Goal: Transaction & Acquisition: Purchase product/service

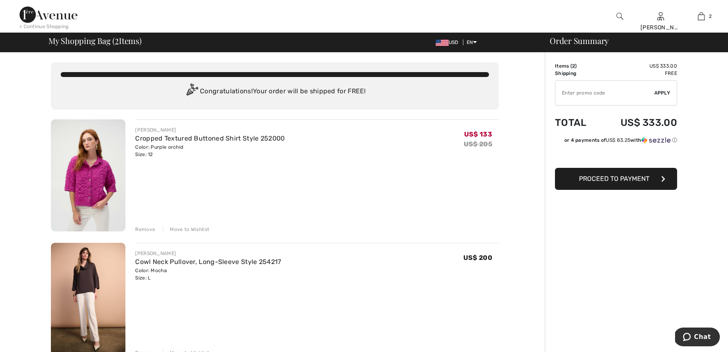
click at [143, 227] on div "Remove" at bounding box center [145, 229] width 20 height 7
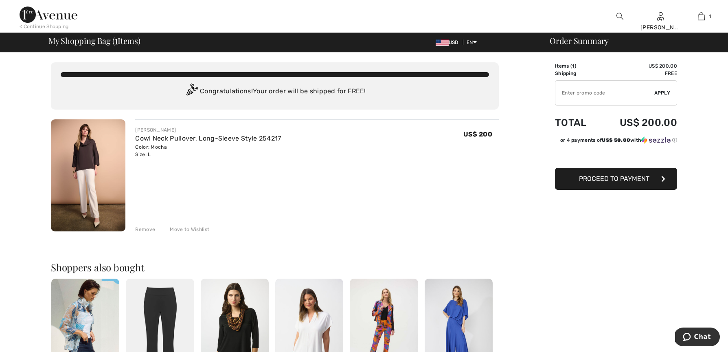
type input "NEW15"
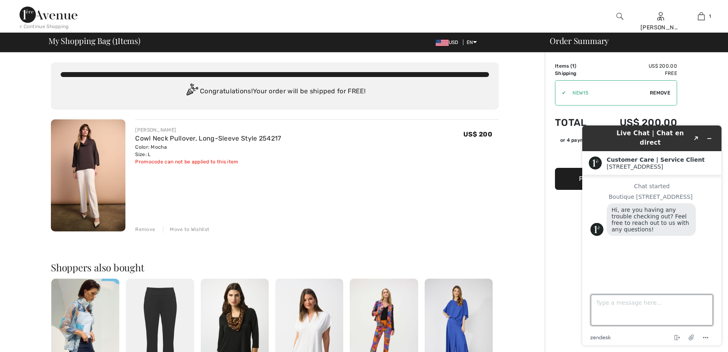
click at [620, 310] on textarea "Type a message here..." at bounding box center [652, 309] width 122 height 31
type textarea "no just finished deciding :)"
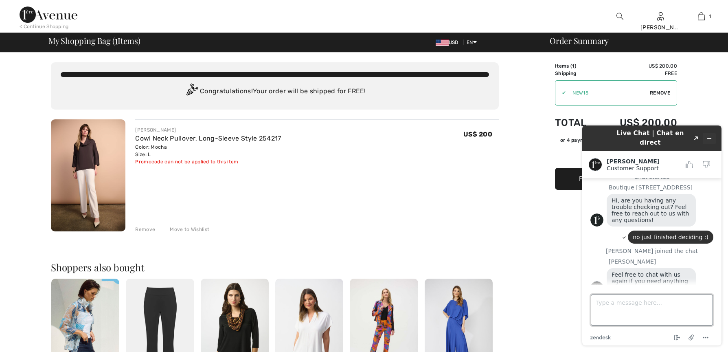
scroll to position [12, 0]
type textarea "have a lovely weekend"
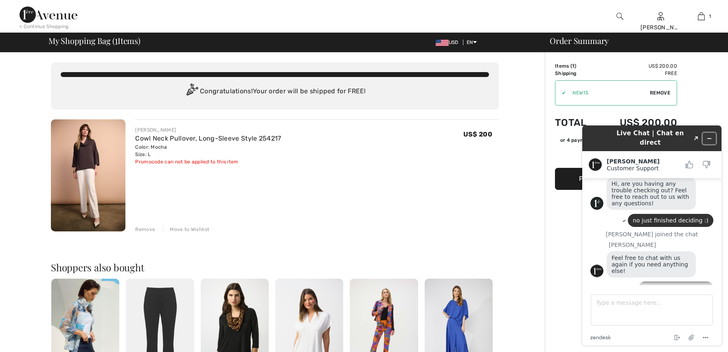
click at [707, 136] on icon "Minimize widget" at bounding box center [710, 139] width 6 height 6
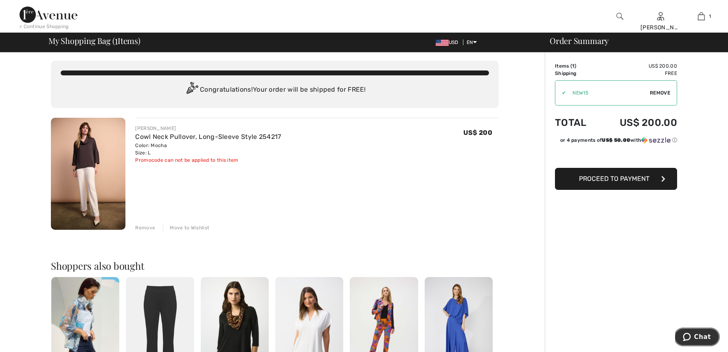
scroll to position [0, 0]
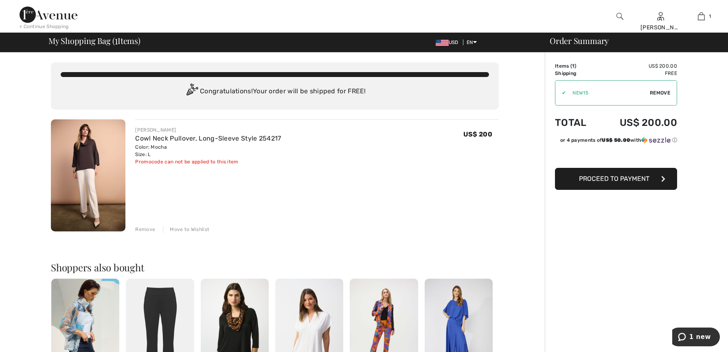
click at [582, 176] on span "Proceed to Payment" at bounding box center [614, 179] width 70 height 8
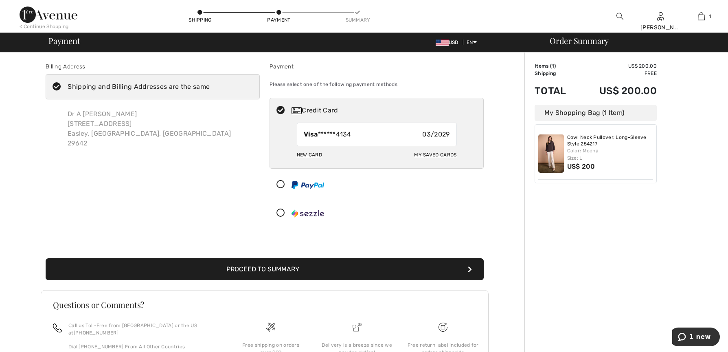
click at [283, 267] on button "Proceed to Summary" at bounding box center [265, 269] width 438 height 22
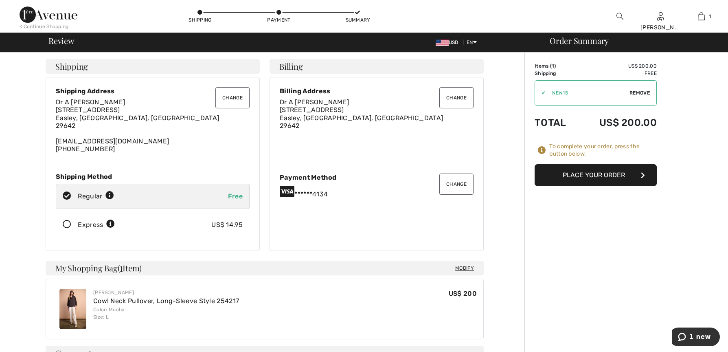
click at [556, 171] on button "Place Your Order" at bounding box center [596, 175] width 122 height 22
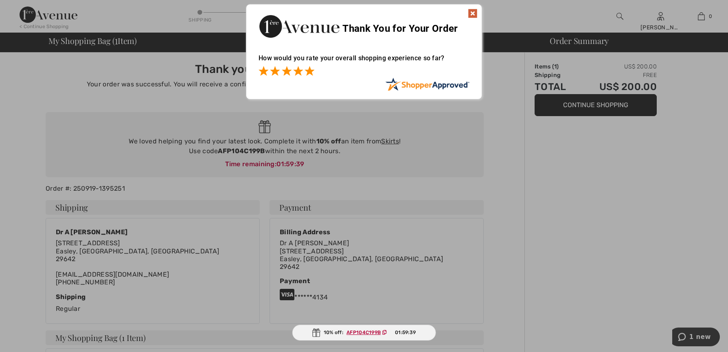
click at [305, 73] on span at bounding box center [310, 71] width 10 height 10
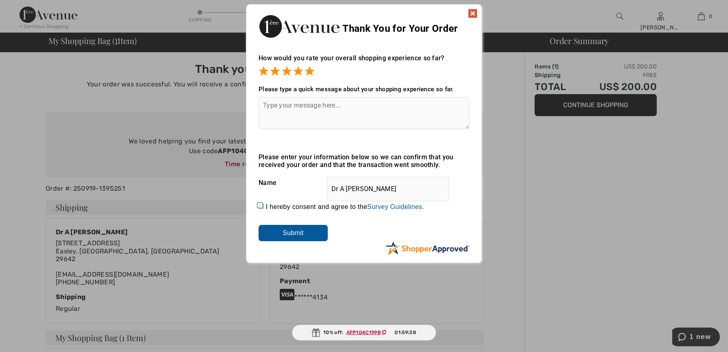
click at [287, 115] on textarea at bounding box center [364, 113] width 211 height 32
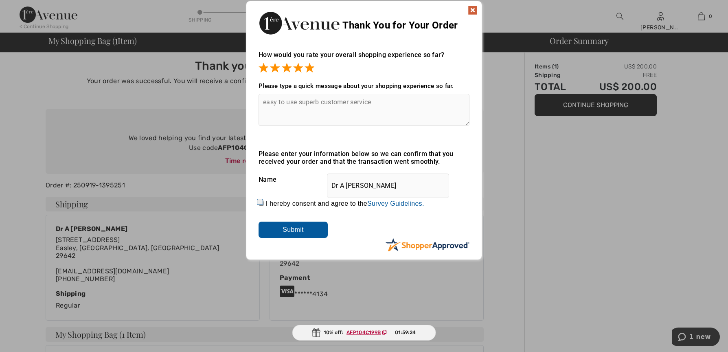
scroll to position [4, 0]
type textarea "easy to use superb customer service"
click at [259, 200] on input "I hereby consent and agree to the By submitting a review, you grant permission …" at bounding box center [261, 202] width 5 height 5
checkbox input "true"
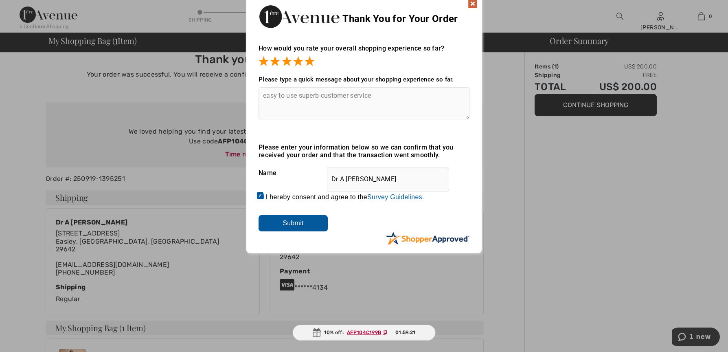
scroll to position [11, 0]
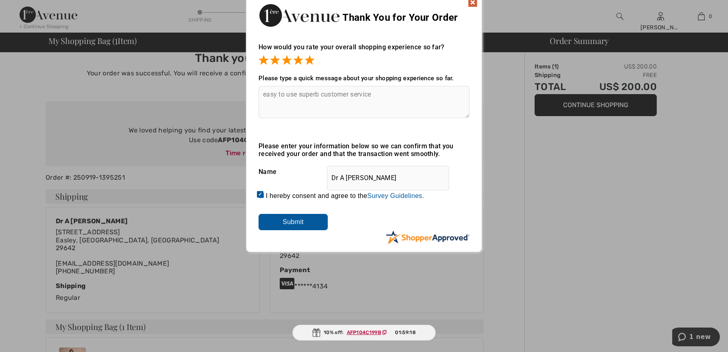
click at [291, 223] on input "Submit" at bounding box center [293, 222] width 69 height 16
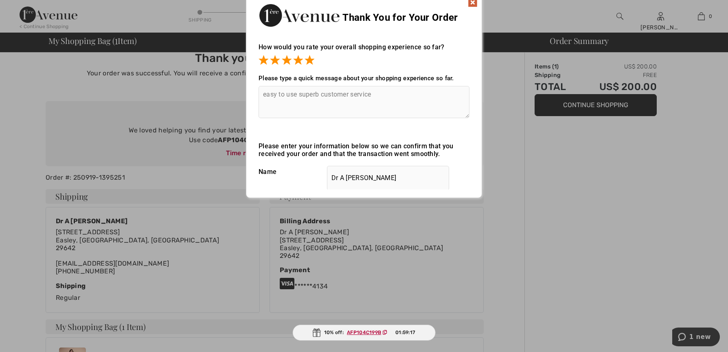
scroll to position [0, 0]
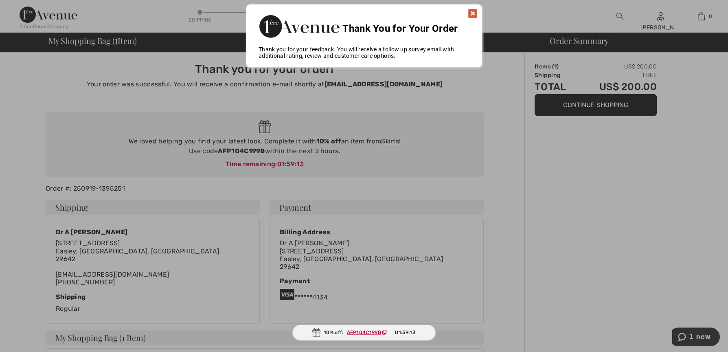
click at [469, 11] on img at bounding box center [473, 14] width 10 height 10
